Goal: Task Accomplishment & Management: Complete application form

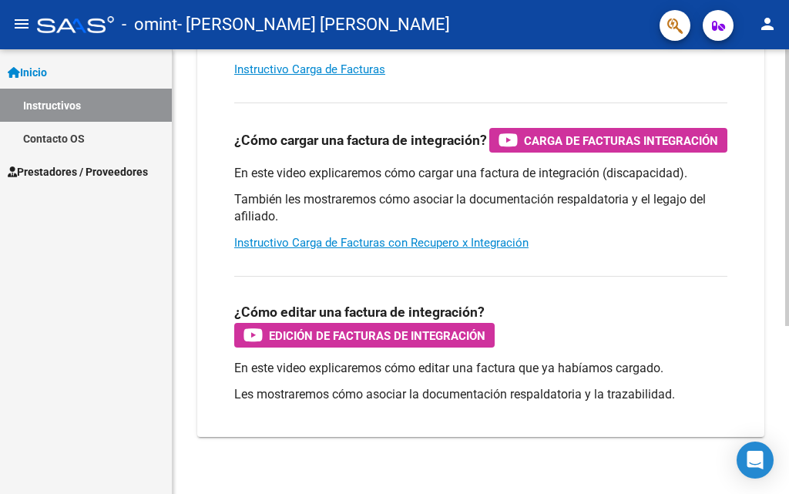
scroll to position [270, 0]
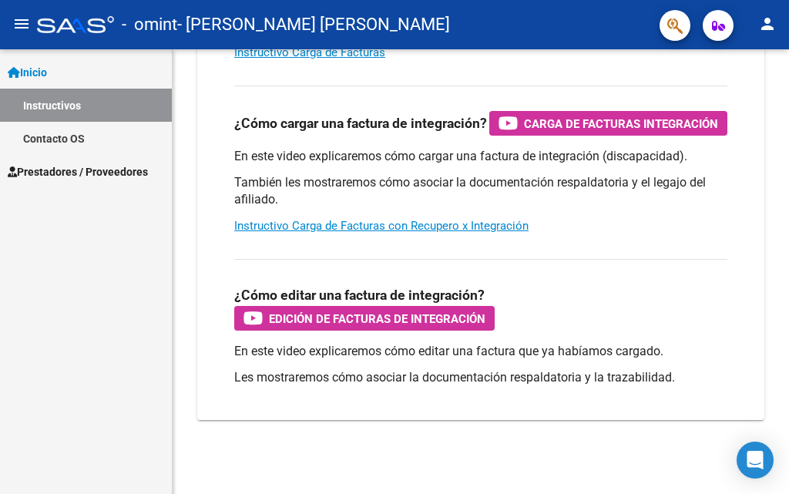
click at [91, 373] on div "Inicio Instructivos Contacto OS Prestadores / Proveedores Facturas - Listado/Ca…" at bounding box center [86, 271] width 172 height 445
click at [104, 172] on span "Prestadores / Proveedores" at bounding box center [78, 171] width 140 height 17
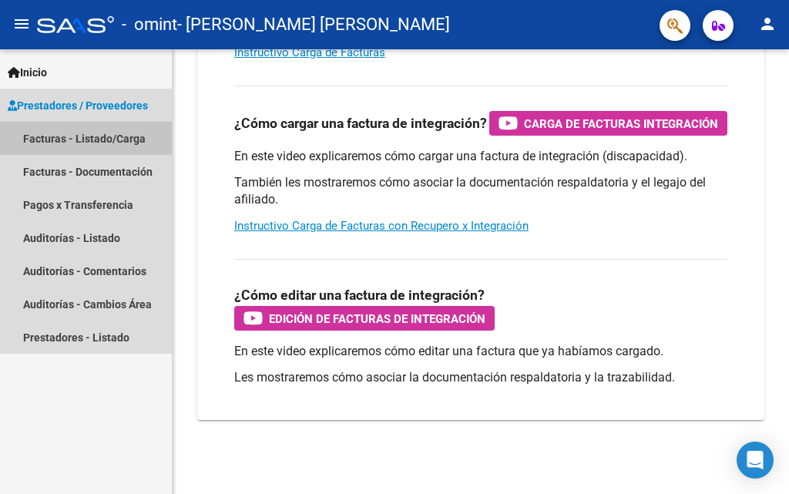
click at [94, 134] on link "Facturas - Listado/Carga" at bounding box center [86, 138] width 172 height 33
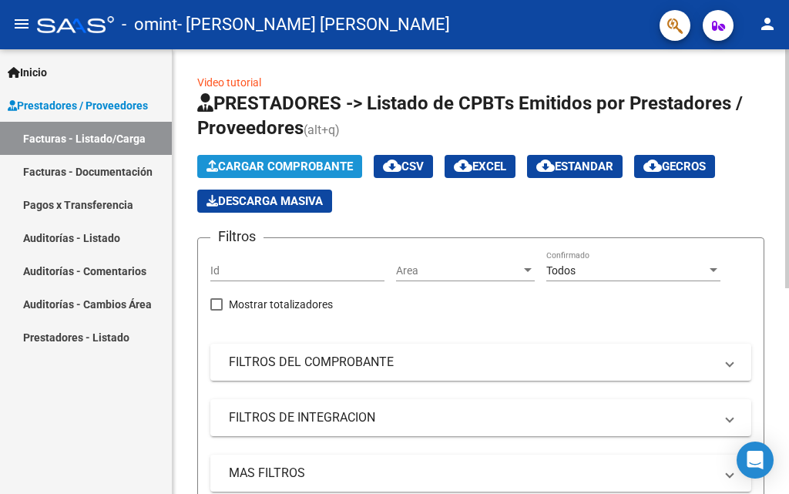
click at [308, 165] on span "Cargar Comprobante" at bounding box center [280, 167] width 146 height 14
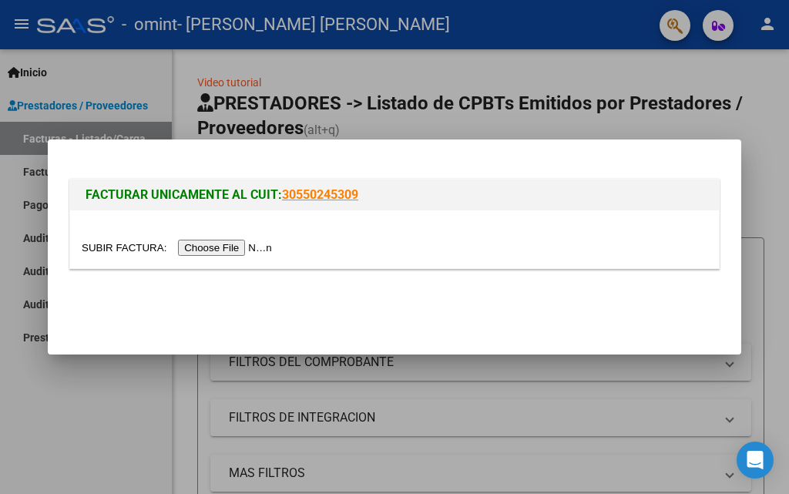
click at [246, 247] on input "file" at bounding box center [179, 248] width 195 height 16
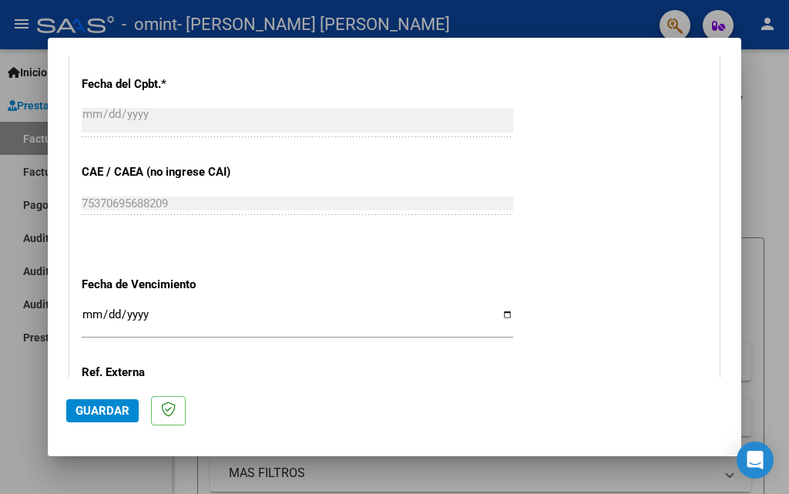
scroll to position [916, 0]
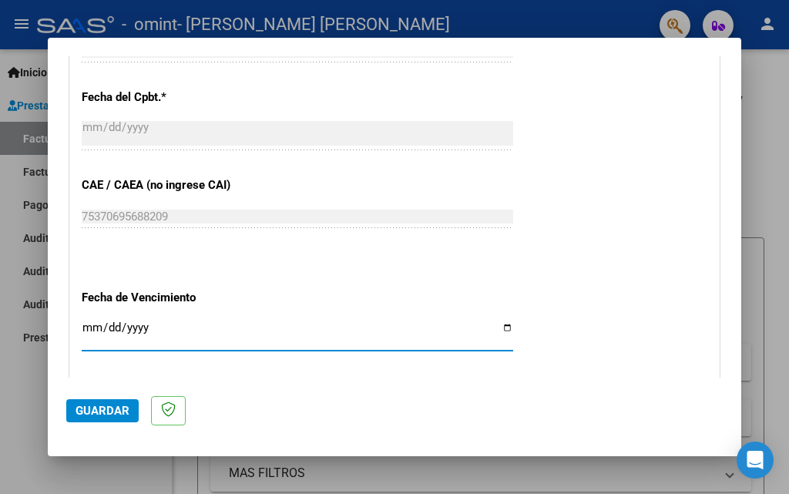
click at [159, 331] on input "Ingresar la fecha" at bounding box center [298, 333] width 432 height 25
type input "[DATE]"
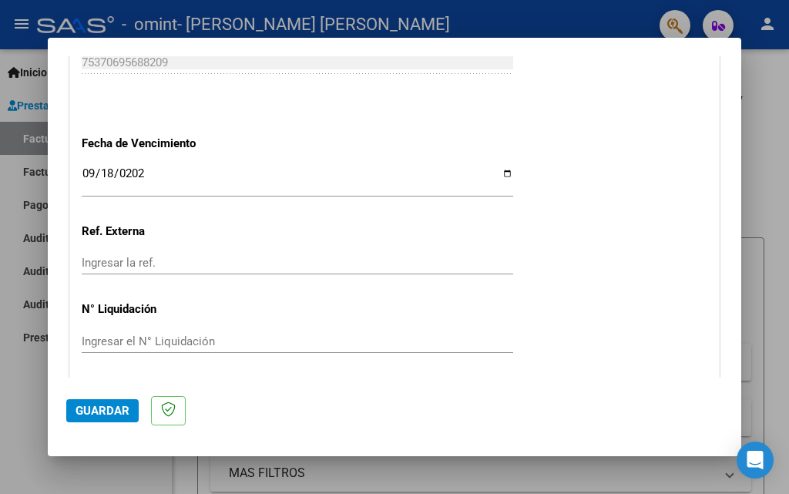
click at [119, 344] on input "Ingresar el N° Liquidación" at bounding box center [298, 341] width 432 height 14
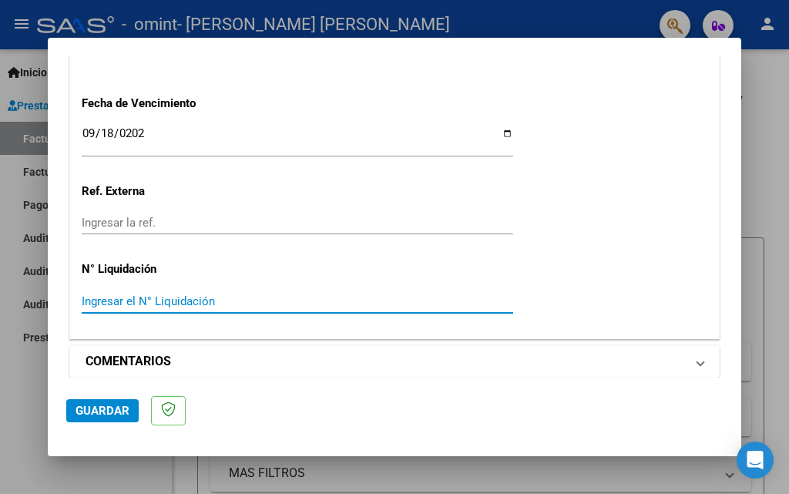
scroll to position [1122, 0]
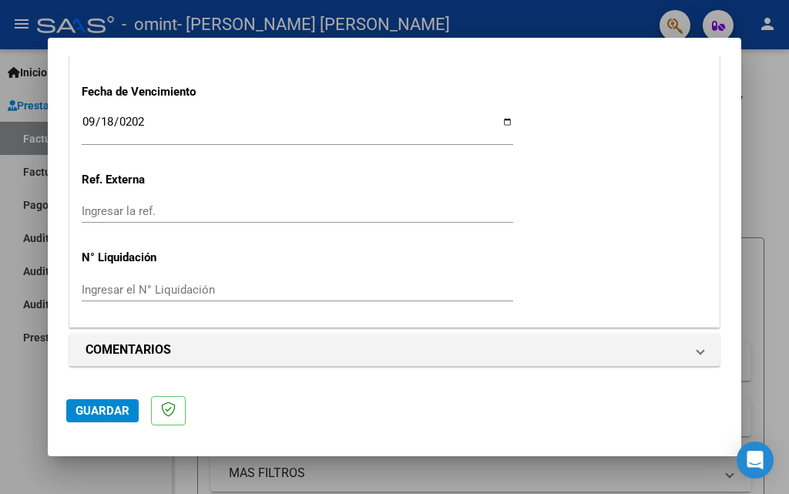
drag, startPoint x: 220, startPoint y: 368, endPoint x: 196, endPoint y: 393, distance: 34.9
click at [224, 381] on mat-dialog-container "COMPROBANTE VER COMPROBANTE El comprobante fue leído exitosamente. DATOS DEL CO…" at bounding box center [395, 247] width 694 height 419
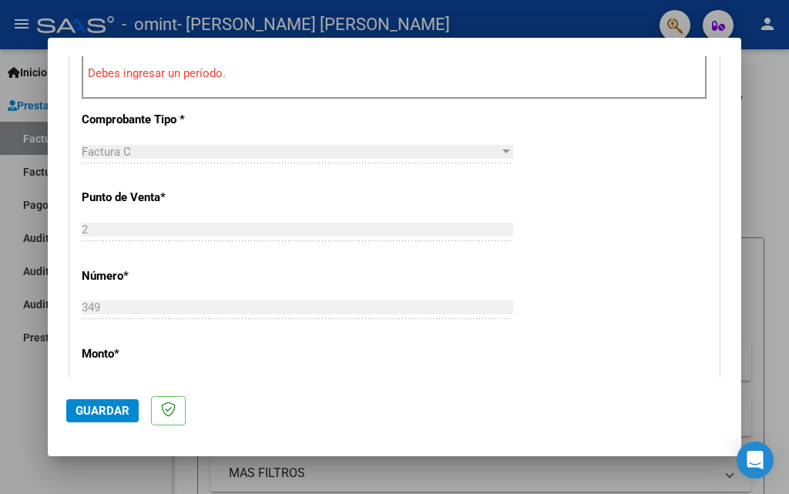
scroll to position [351, 0]
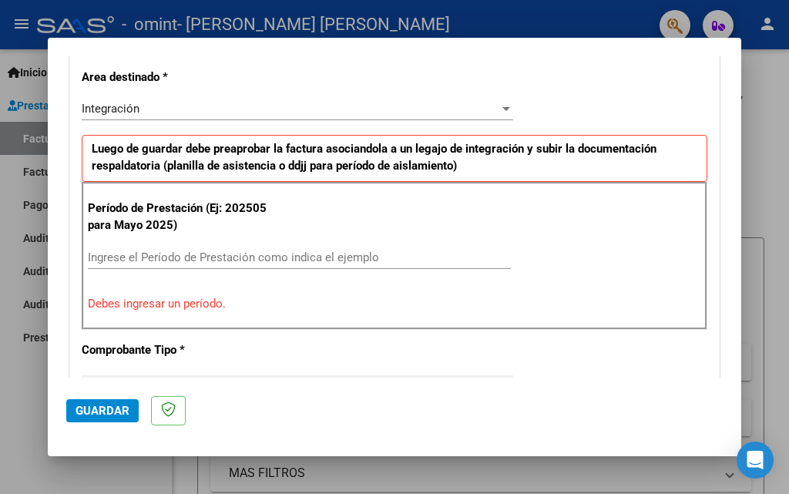
click at [144, 259] on input "Ingrese el Período de Prestación como indica el ejemplo" at bounding box center [299, 257] width 423 height 14
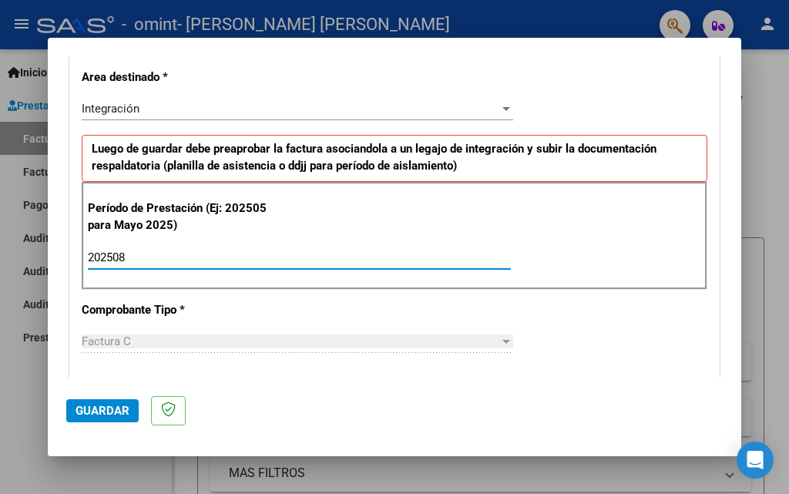
type input "202508"
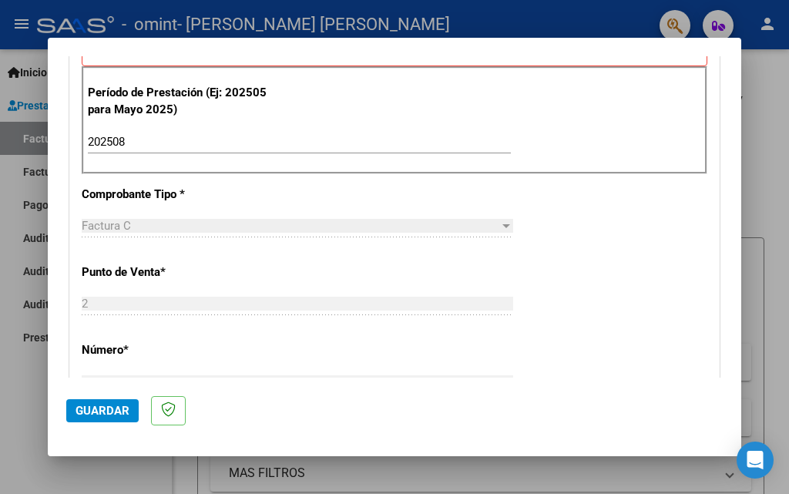
scroll to position [506, 0]
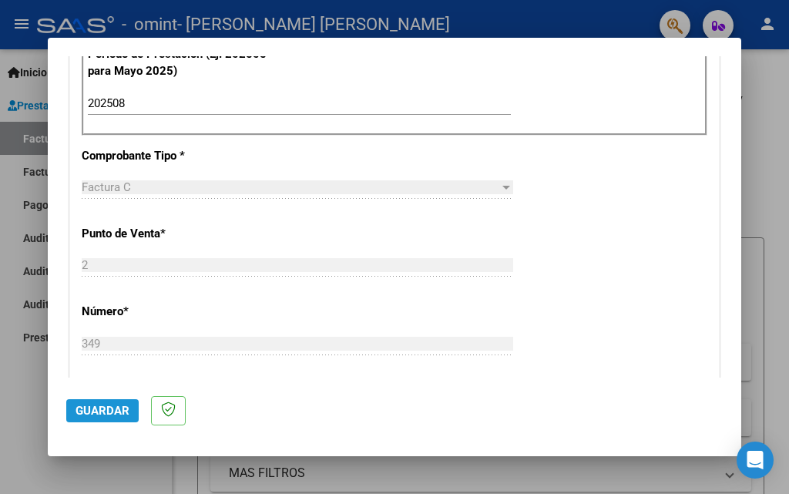
click at [119, 408] on span "Guardar" at bounding box center [103, 411] width 54 height 14
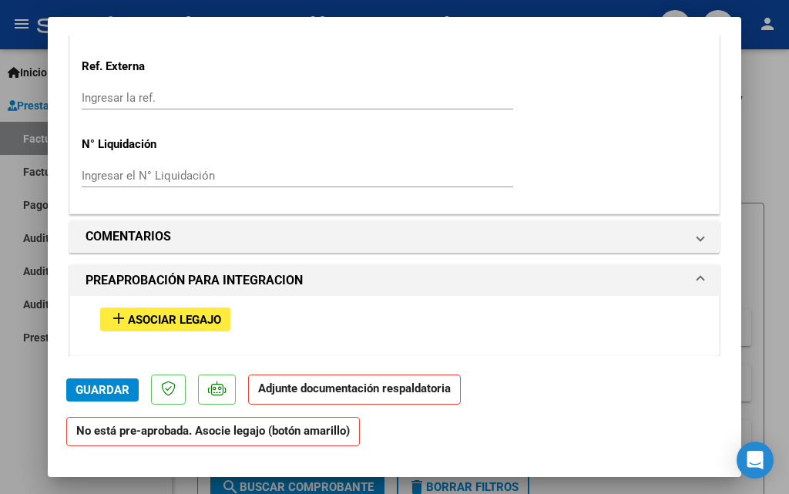
scroll to position [1233, 0]
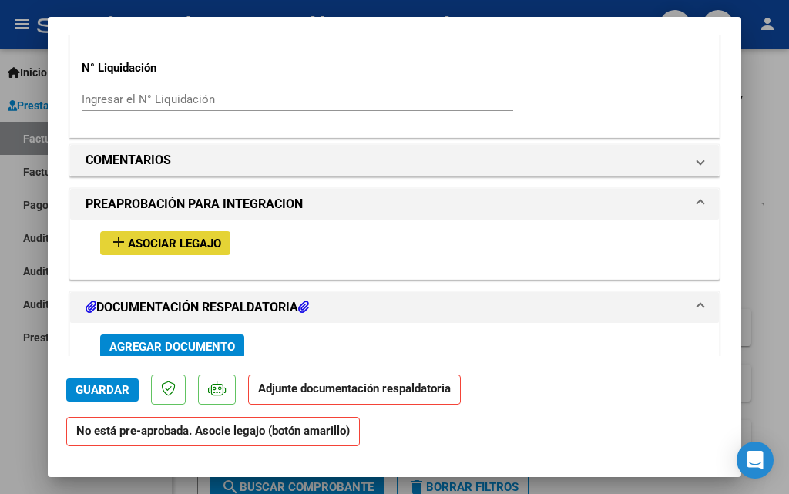
click at [187, 239] on span "Asociar Legajo" at bounding box center [174, 244] width 93 height 14
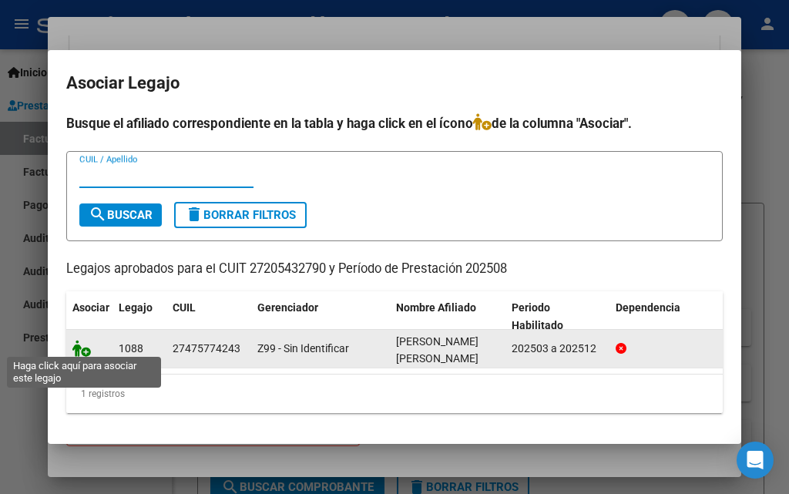
click at [79, 343] on icon at bounding box center [81, 348] width 18 height 17
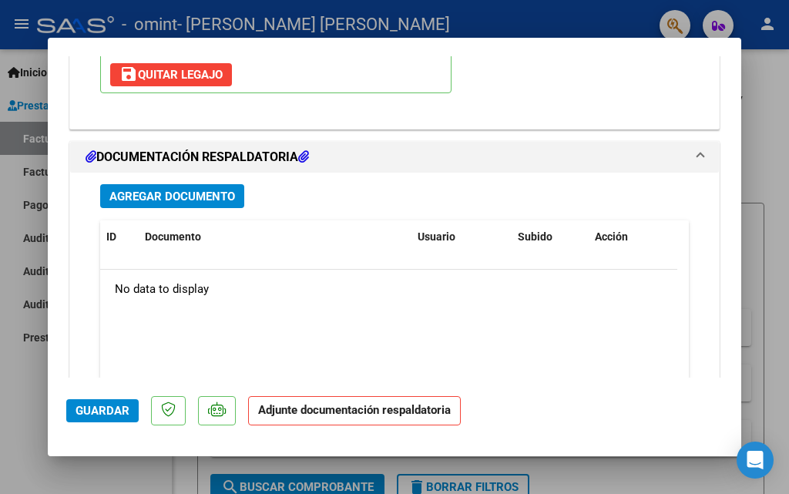
scroll to position [1659, 0]
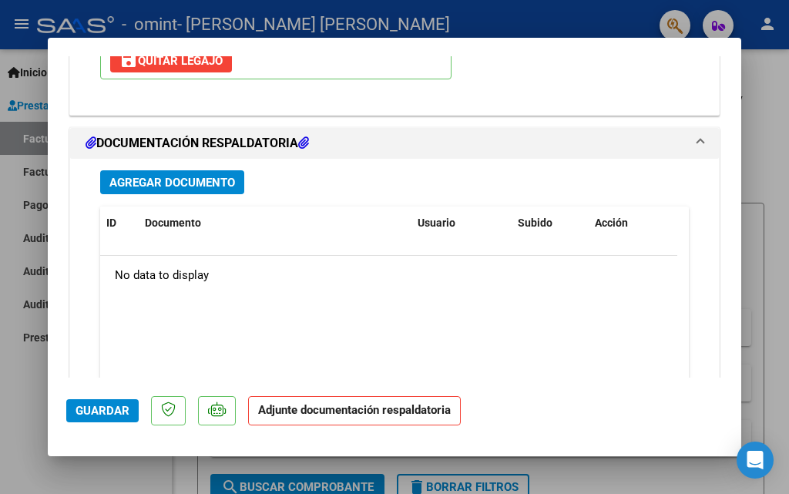
click at [173, 184] on span "Agregar Documento" at bounding box center [172, 183] width 126 height 14
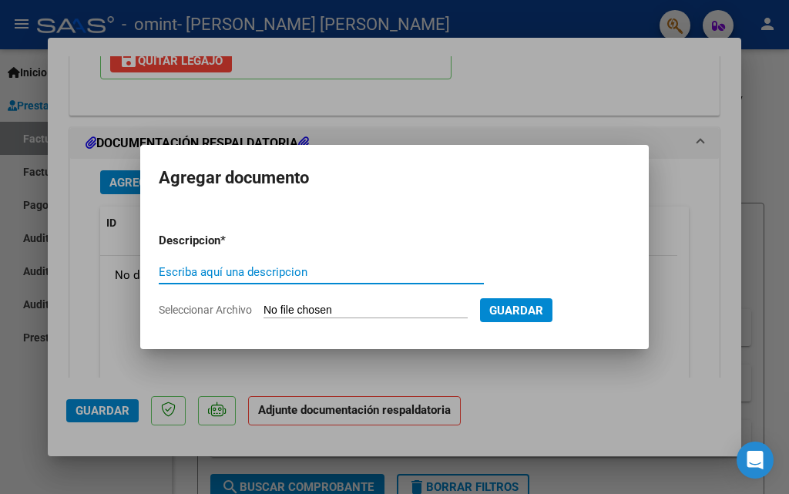
click at [257, 272] on input "Escriba aquí una descripcion" at bounding box center [321, 272] width 325 height 14
type input "PLANILLA DE ASISTENCIA"
click at [321, 308] on input "Seleccionar Archivo" at bounding box center [366, 311] width 204 height 15
type input "C:\fakepath\Documento escaneado 87.pdf"
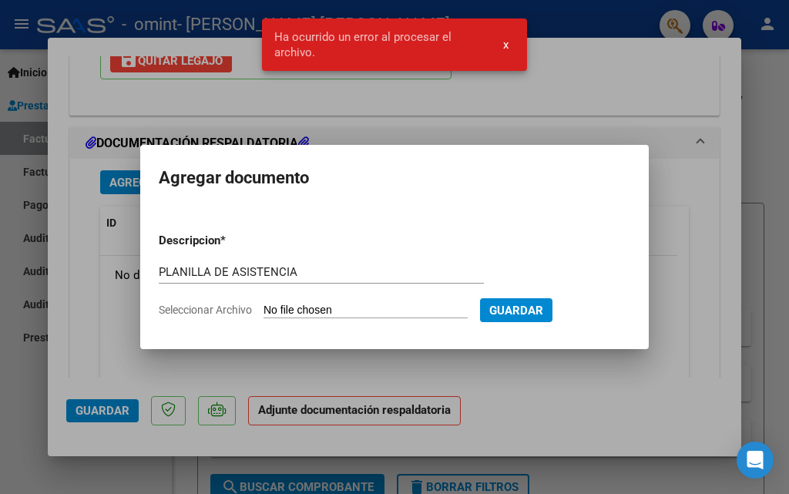
click at [555, 376] on div at bounding box center [394, 247] width 789 height 494
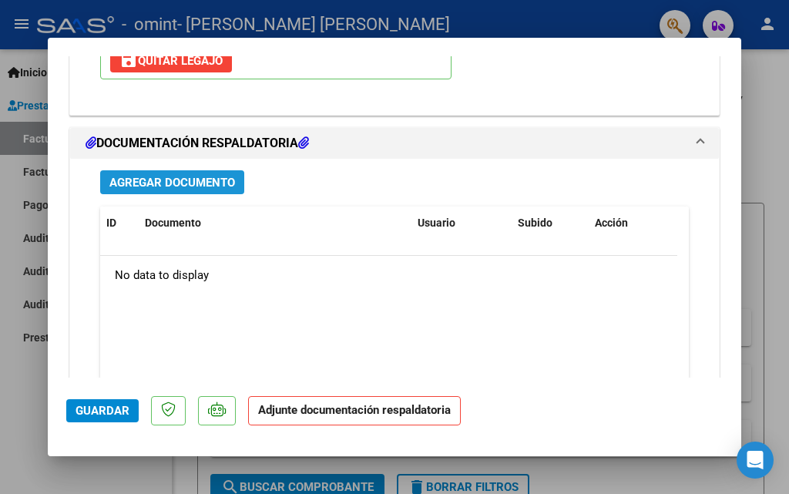
click at [225, 181] on span "Agregar Documento" at bounding box center [172, 183] width 126 height 14
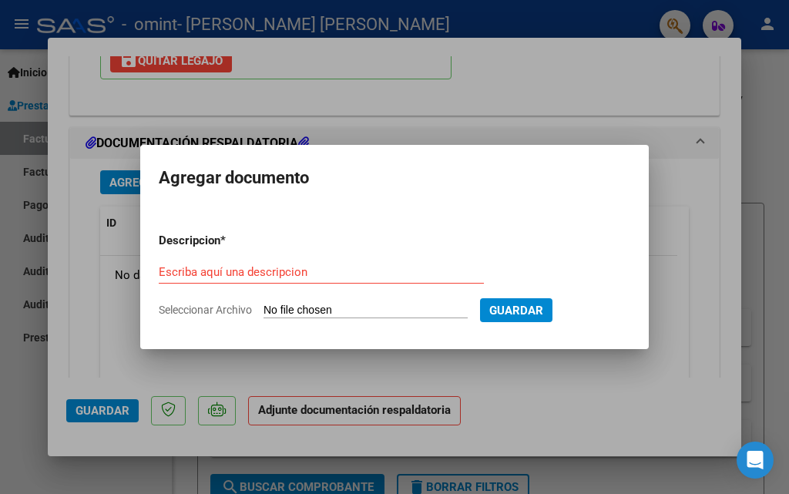
click at [320, 264] on div "Escriba aquí una descripcion" at bounding box center [321, 272] width 325 height 23
click at [341, 305] on input "Seleccionar Archivo" at bounding box center [366, 311] width 204 height 15
type input "C:\fakepath\Documento escaneado 87.pdf"
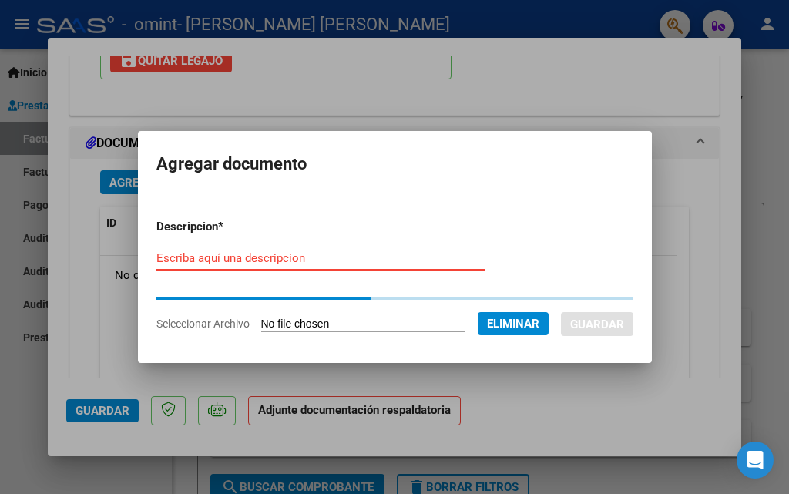
click at [186, 256] on input "Escriba aquí una descripcion" at bounding box center [320, 258] width 329 height 14
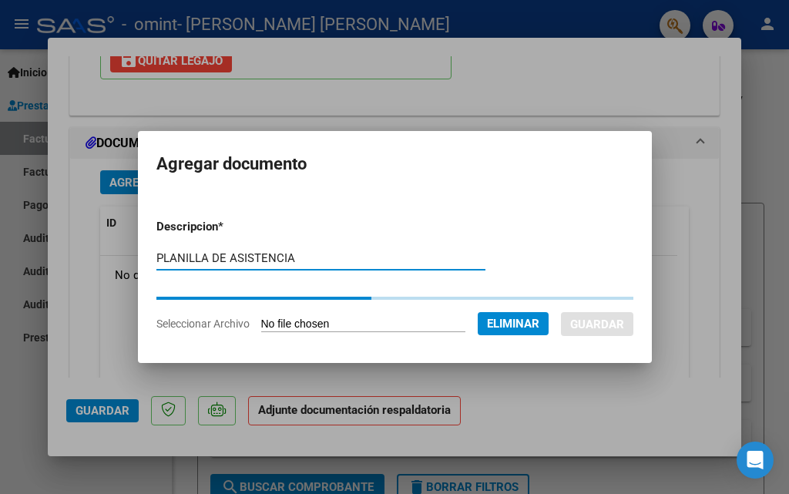
type input "PLANILLA DE ASISTENCIA"
click at [406, 225] on form "Descripcion * PLANILLA DE ASISTENCIA Escriba aquí una descripcion Seleccionar A…" at bounding box center [394, 276] width 477 height 138
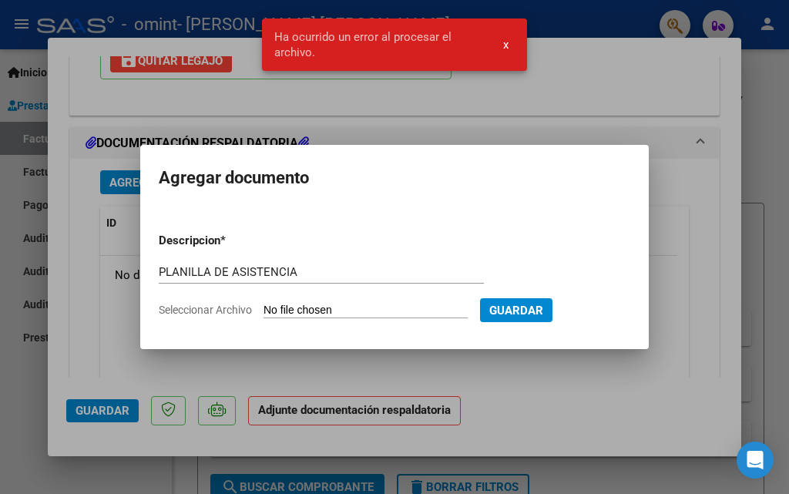
click at [507, 41] on span "x" at bounding box center [505, 45] width 5 height 14
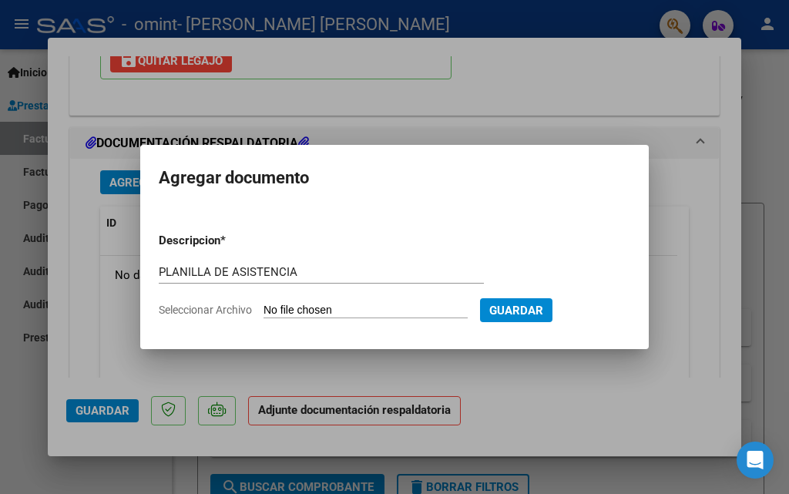
click at [543, 377] on div at bounding box center [394, 247] width 789 height 494
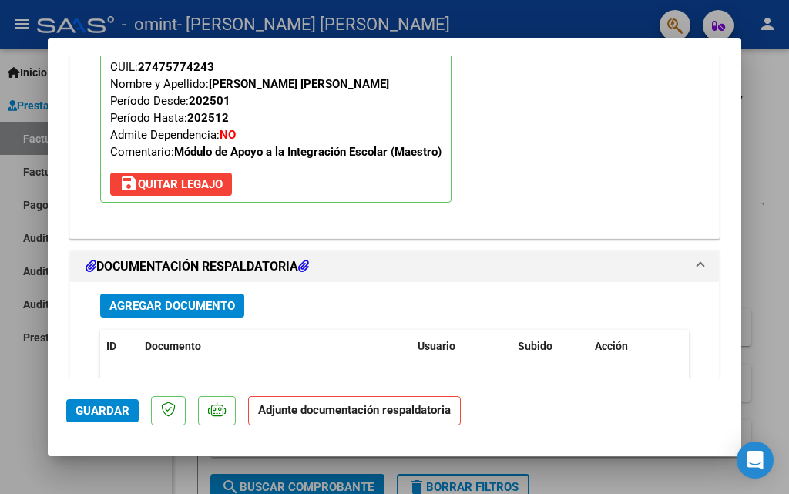
scroll to position [1536, 0]
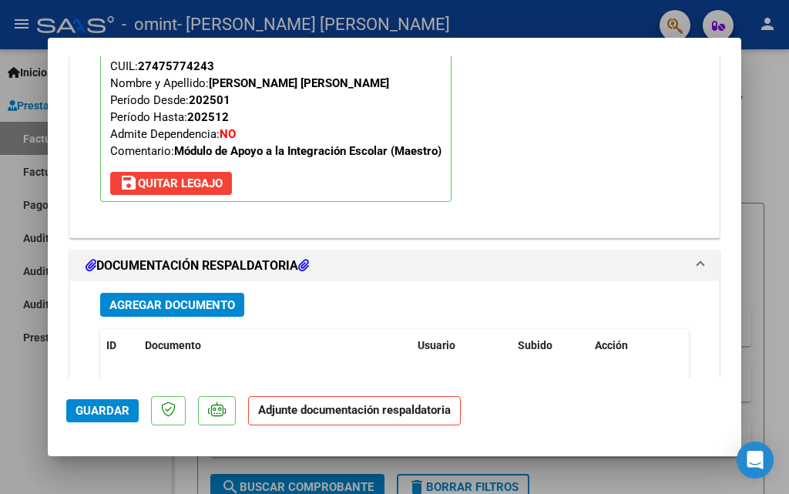
click at [223, 263] on h1 "DOCUMENTACIÓN RESPALDATORIA" at bounding box center [198, 266] width 224 height 18
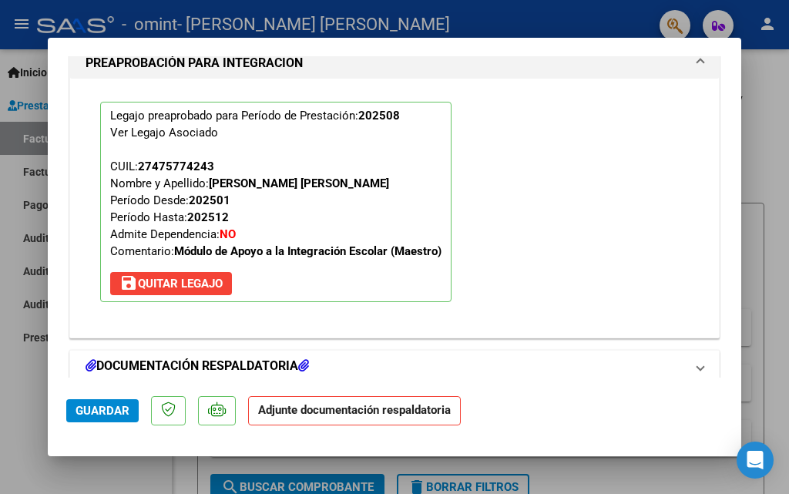
scroll to position [1452, 0]
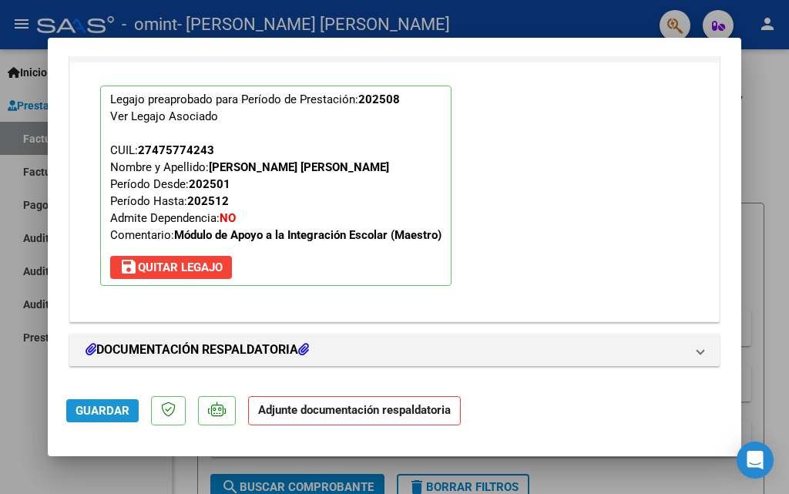
click at [114, 409] on span "Guardar" at bounding box center [103, 411] width 54 height 14
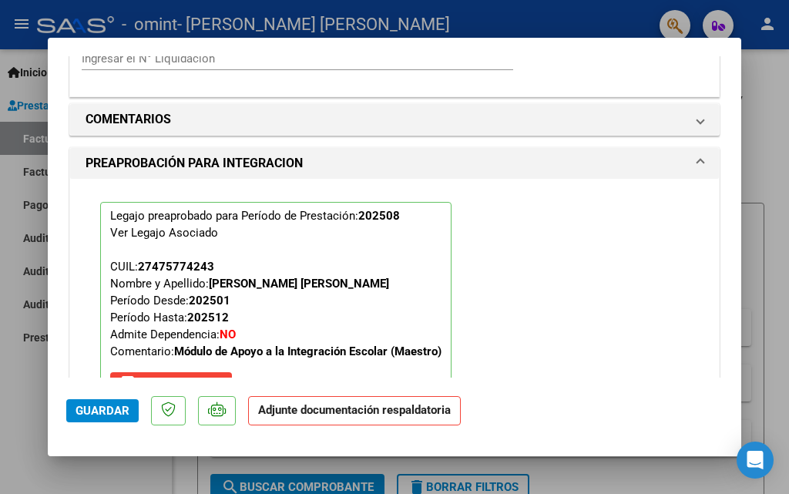
drag, startPoint x: 727, startPoint y: 324, endPoint x: 718, endPoint y: 438, distance: 114.4
click at [718, 438] on mat-dialog-container "COMPROBANTE VER COMPROBANTE ESTADO: Recibida. En proceso de confirmacion/acepta…" at bounding box center [395, 247] width 694 height 419
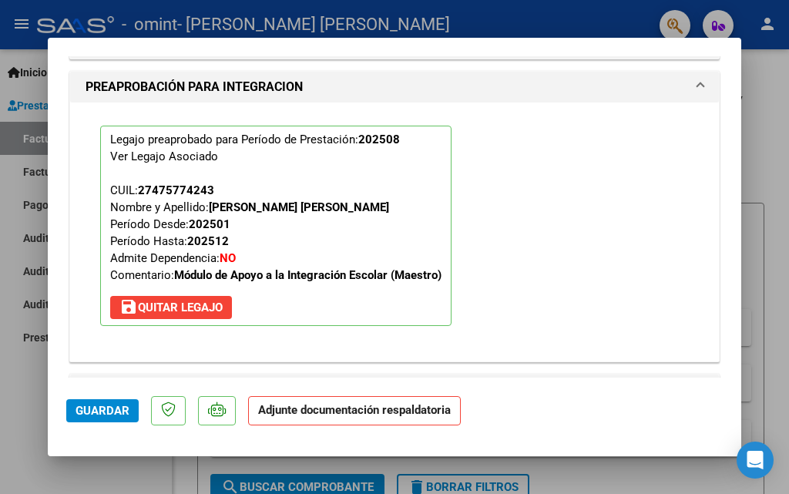
scroll to position [1452, 0]
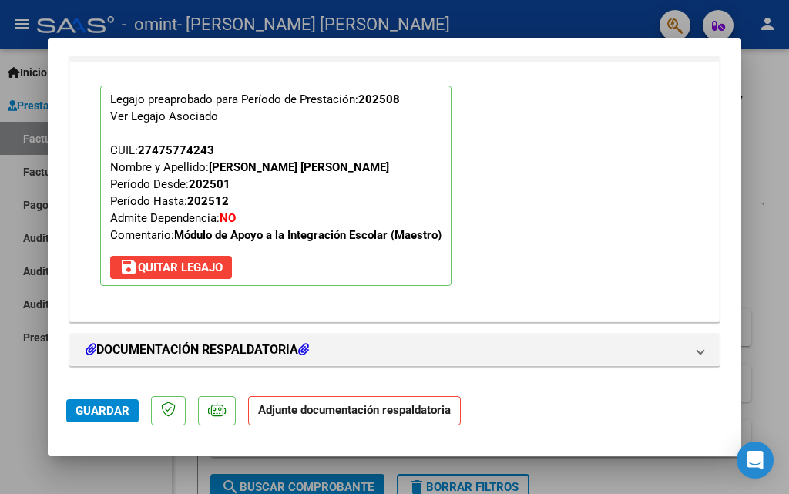
click at [597, 385] on mat-dialog-actions "Guardar Adjunte documentación respaldatoria" at bounding box center [394, 408] width 657 height 61
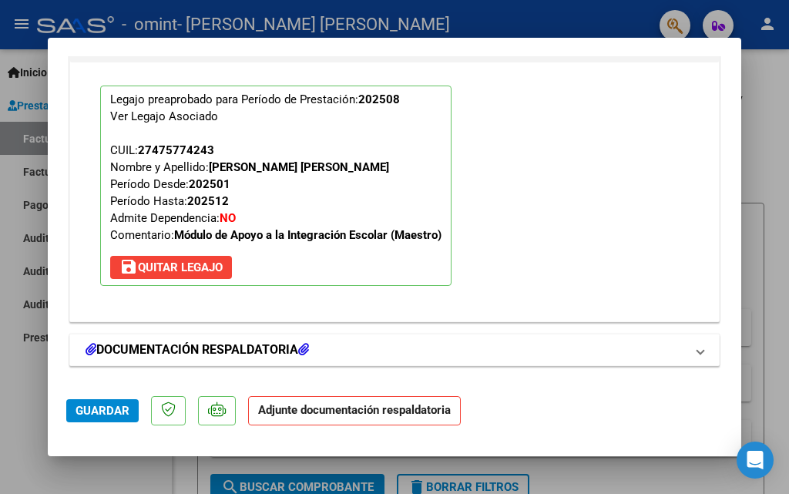
click at [694, 352] on mat-expansion-panel-header "DOCUMENTACIÓN RESPALDATORIA" at bounding box center [394, 349] width 649 height 31
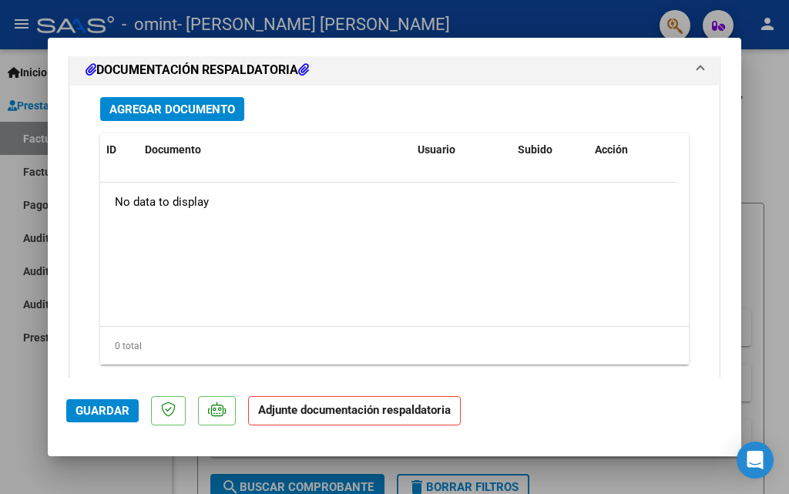
scroll to position [1690, 0]
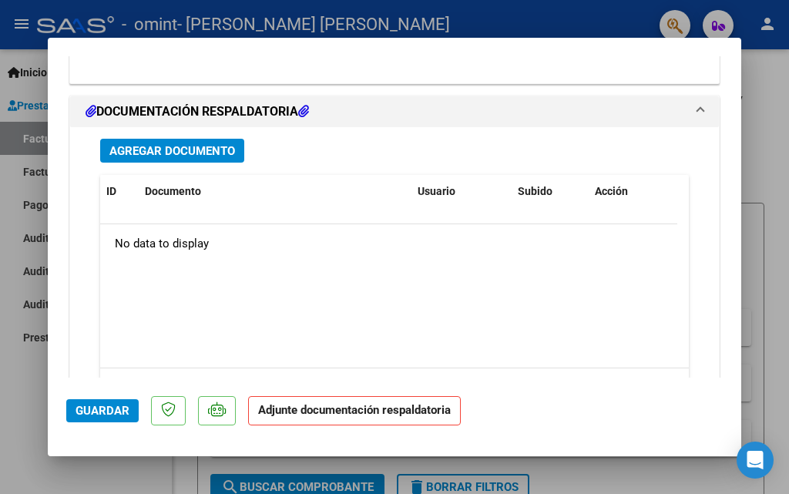
click at [190, 155] on span "Agregar Documento" at bounding box center [172, 151] width 126 height 14
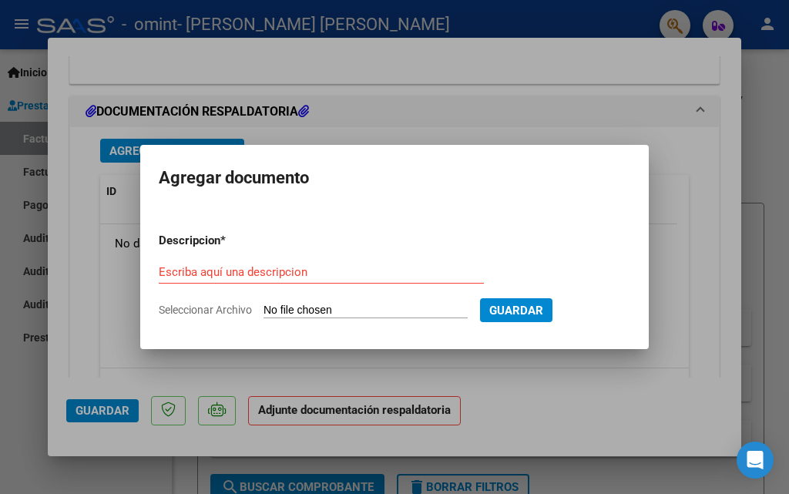
click at [230, 306] on span "Seleccionar Archivo" at bounding box center [205, 310] width 93 height 12
click at [264, 306] on input "Seleccionar Archivo" at bounding box center [366, 311] width 204 height 15
type input "C:\fakepath\Documento escaneado 87.pdf"
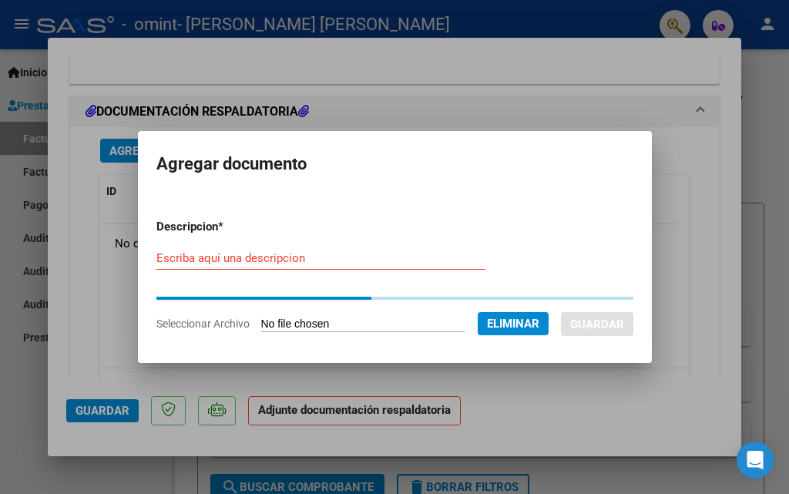
click at [240, 257] on input "Escriba aquí una descripcion" at bounding box center [320, 258] width 329 height 14
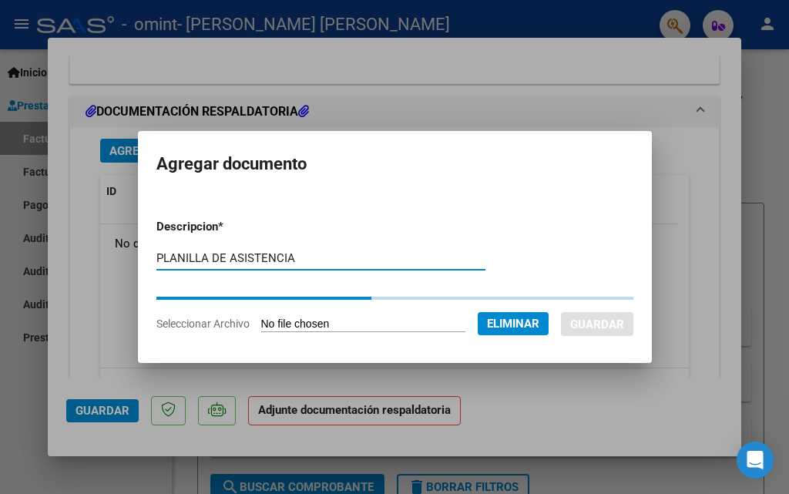
type input "PLANILLA DE ASISTENCIA"
click at [368, 425] on div at bounding box center [394, 247] width 789 height 494
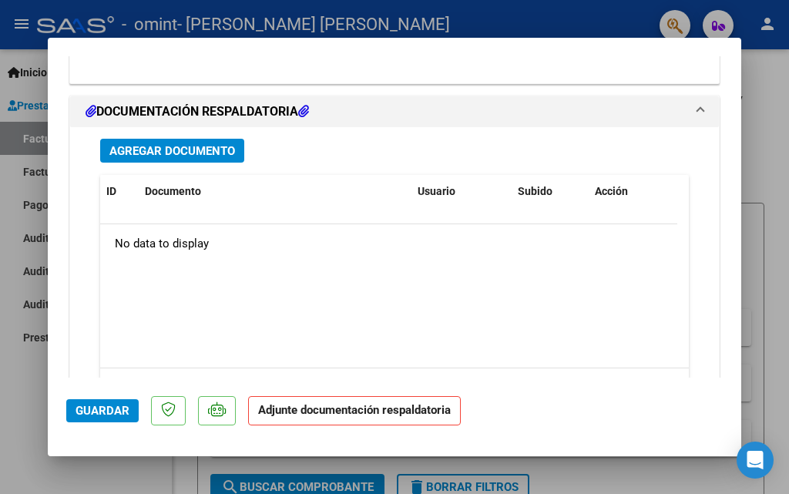
click at [369, 424] on p "Adjunte documentación respaldatoria" at bounding box center [354, 411] width 213 height 30
click at [367, 423] on p "Adjunte documentación respaldatoria" at bounding box center [354, 411] width 213 height 30
click at [192, 156] on span "Agregar Documento" at bounding box center [172, 151] width 126 height 14
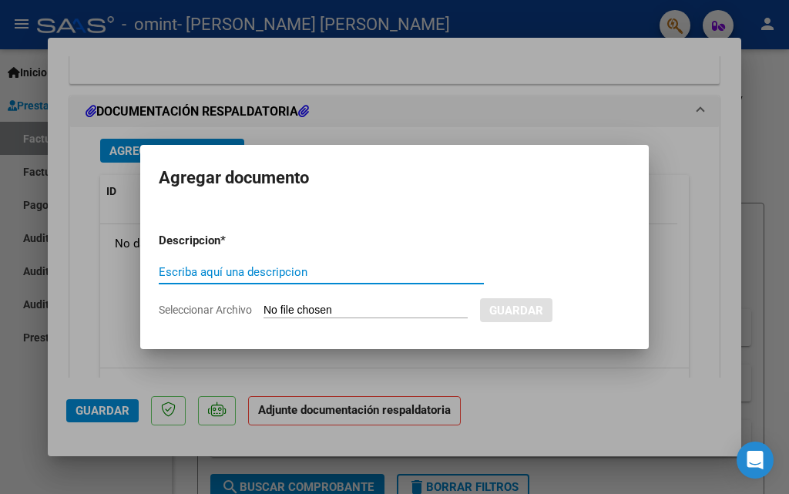
click at [279, 308] on input "Seleccionar Archivo" at bounding box center [366, 311] width 204 height 15
type input "C:\fakepath\Documento escaneado 87.pdf"
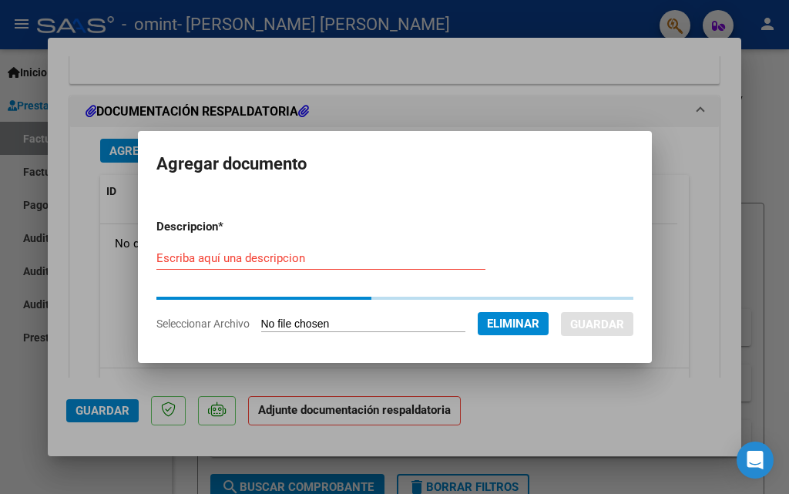
click at [260, 258] on input "Escriba aquí una descripcion" at bounding box center [320, 258] width 329 height 14
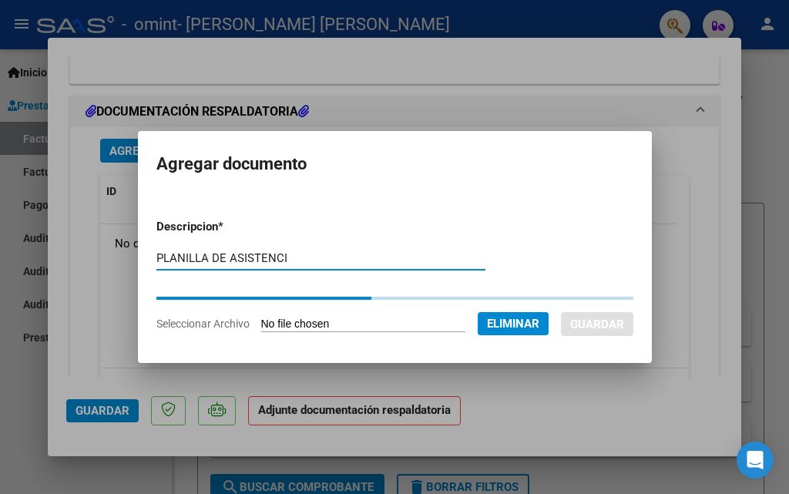
type input "PLANILLA DE ASISTENCIA"
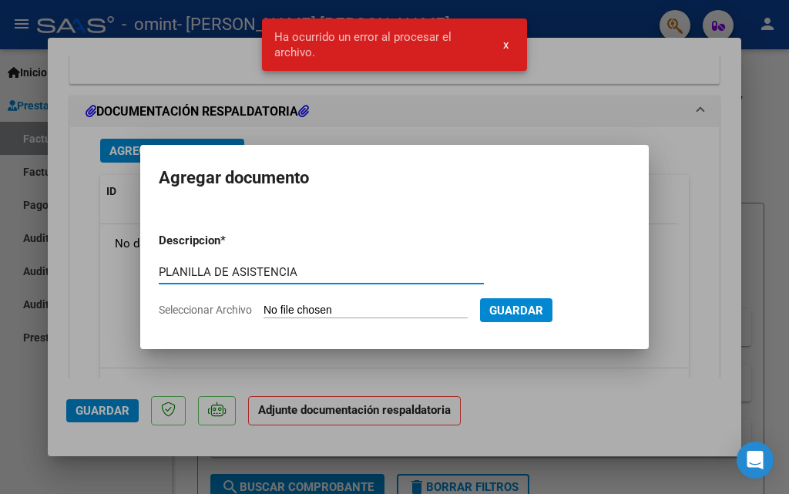
type input "PLANILLA DE ASISTENCIA"
click at [788, 129] on div at bounding box center [394, 247] width 789 height 494
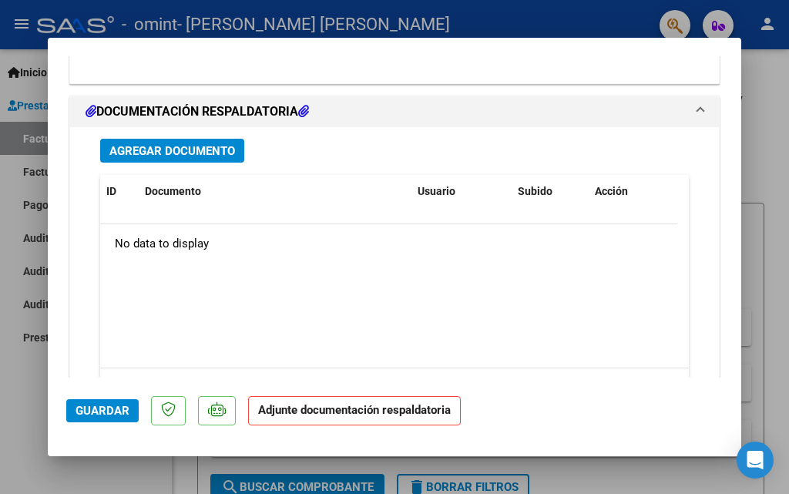
click at [773, 140] on div at bounding box center [394, 247] width 789 height 494
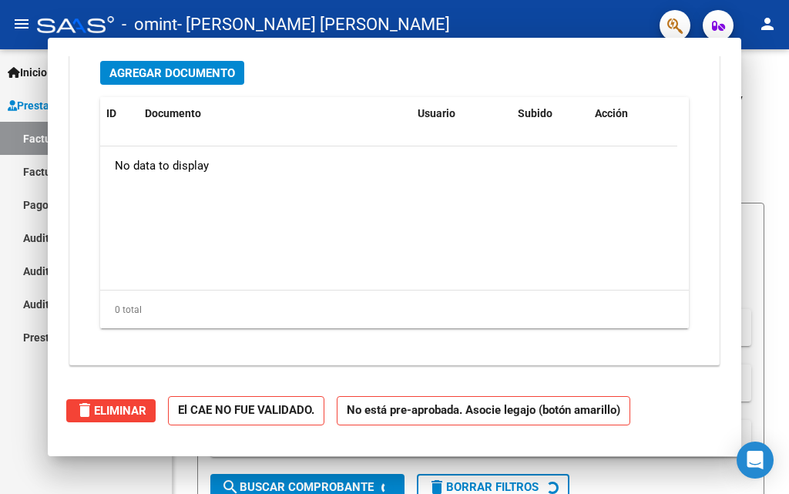
scroll to position [0, 0]
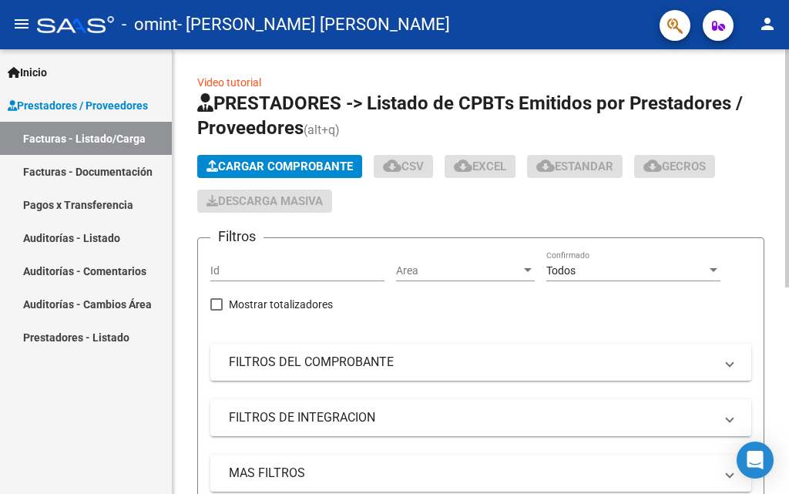
click at [313, 170] on span "Cargar Comprobante" at bounding box center [280, 167] width 146 height 14
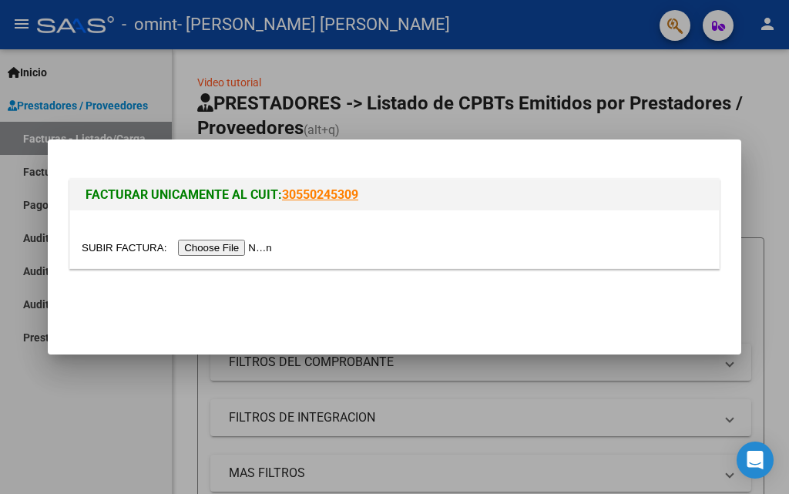
click at [250, 242] on input "file" at bounding box center [179, 248] width 195 height 16
